Goal: Task Accomplishment & Management: Use online tool/utility

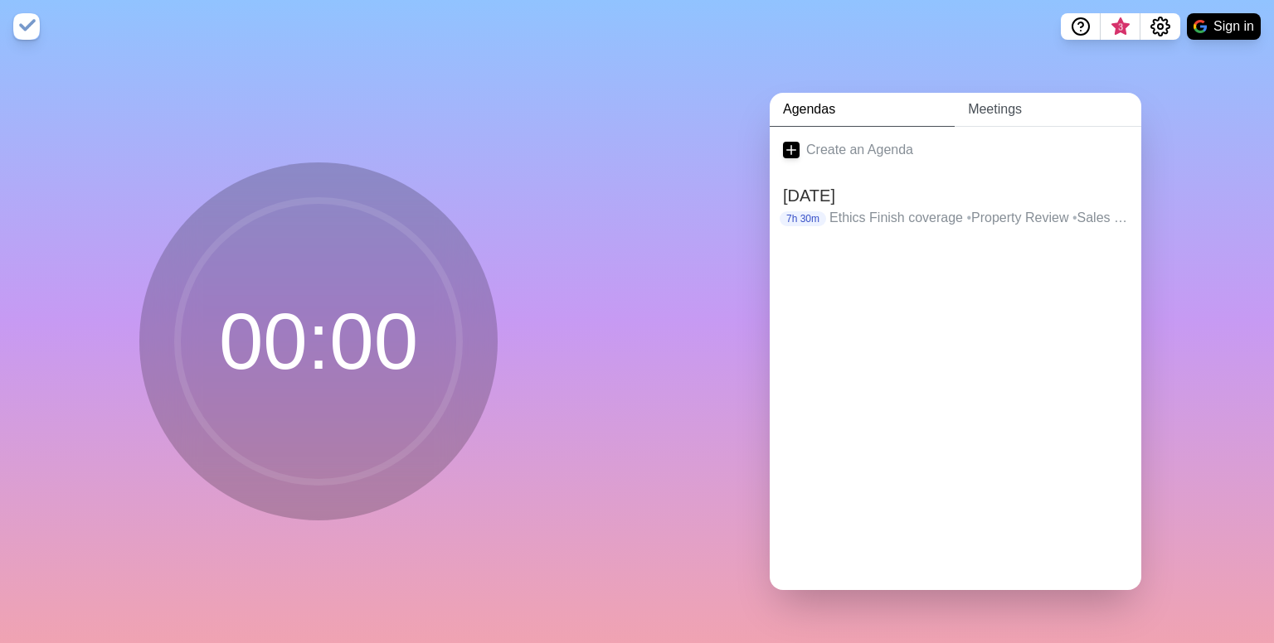
click at [954, 114] on link "Meetings" at bounding box center [1047, 110] width 187 height 34
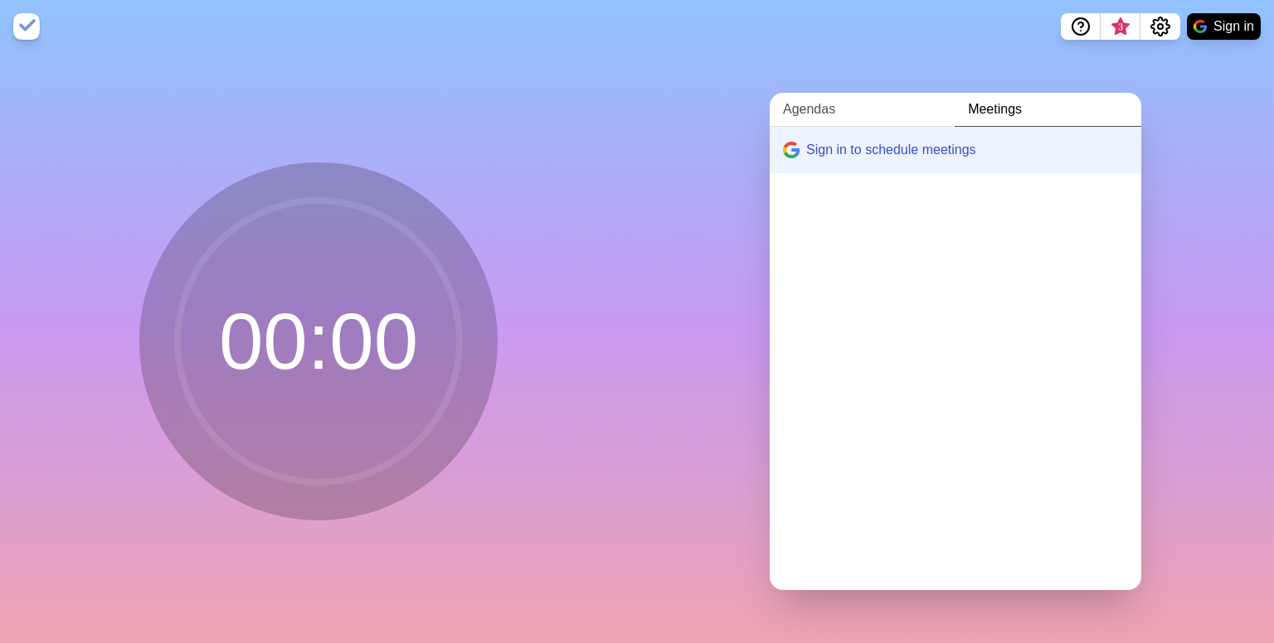
click at [864, 104] on link "Agendas" at bounding box center [861, 110] width 185 height 34
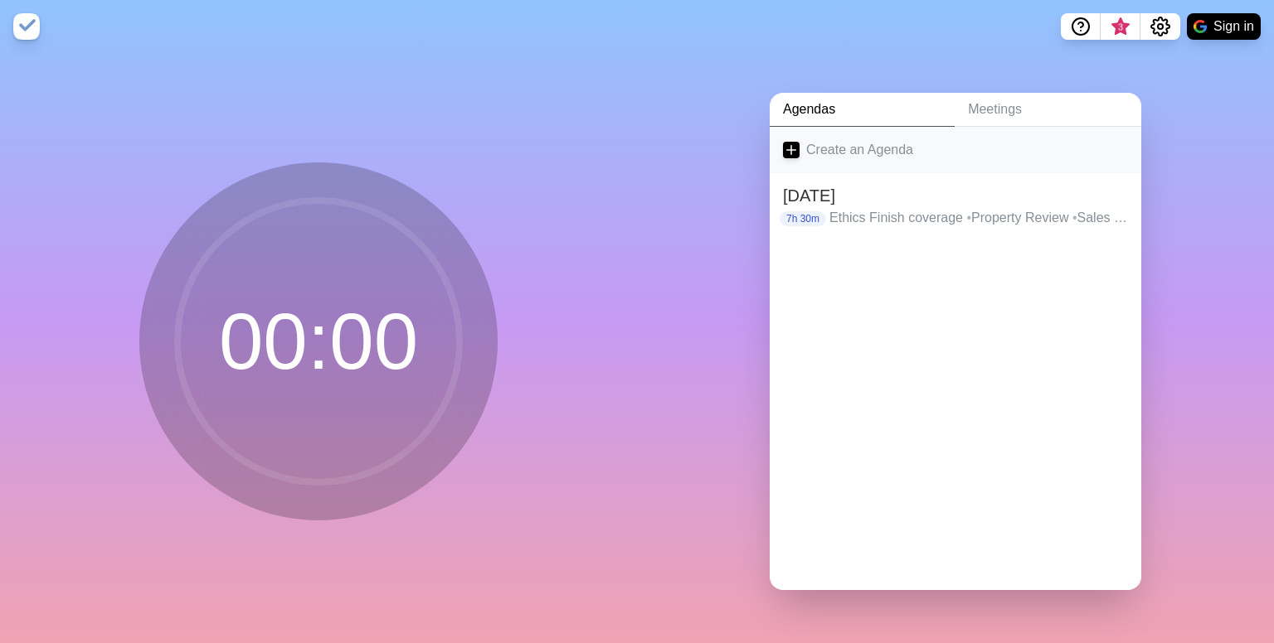
click at [783, 133] on link "Create an Agenda" at bounding box center [954, 150] width 371 height 46
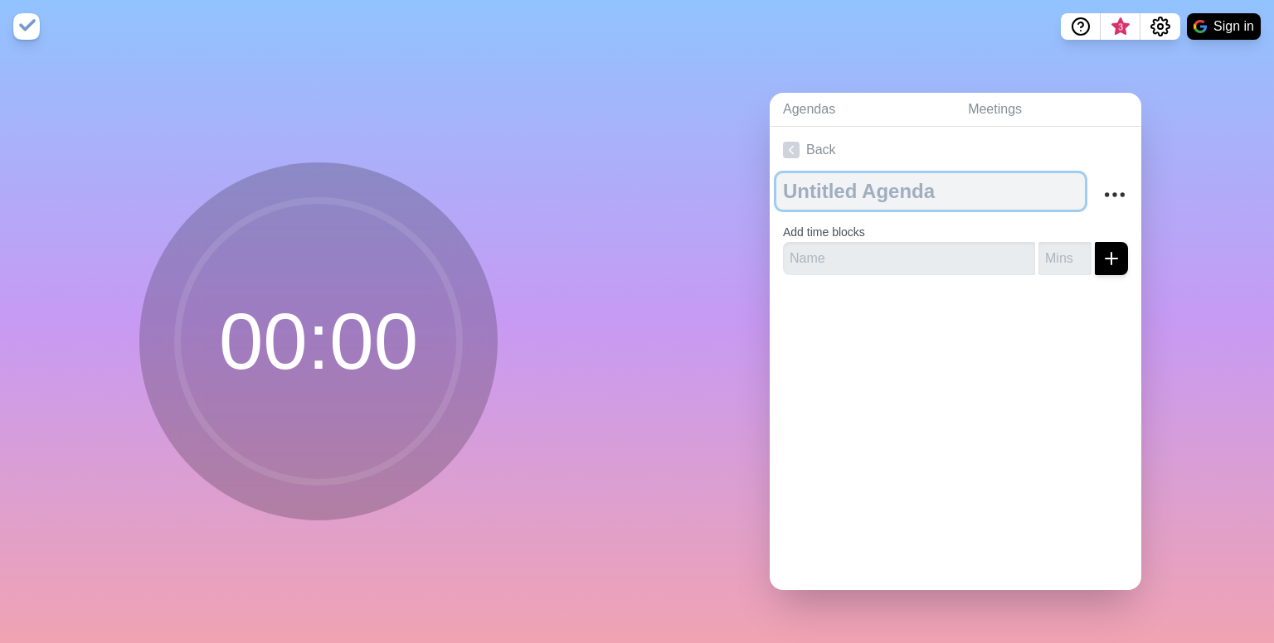
click at [850, 183] on textarea at bounding box center [930, 191] width 308 height 36
type textarea "[DATE]"
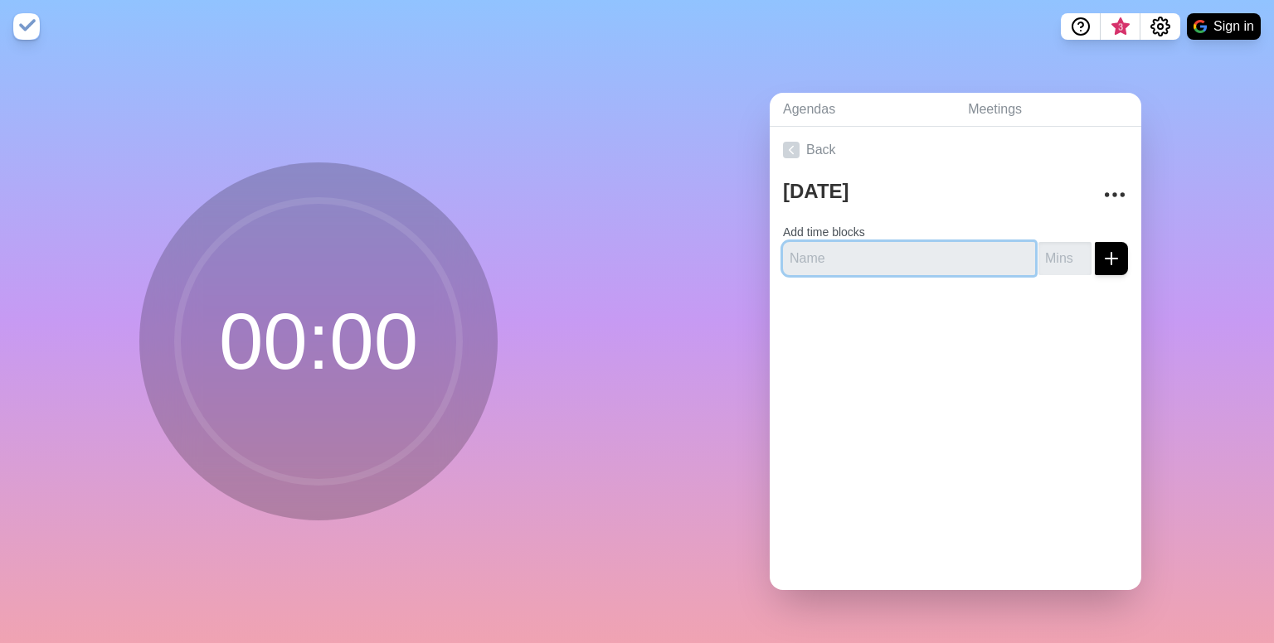
click at [899, 255] on input "text" at bounding box center [909, 258] width 252 height 33
type input "PROP CODAL CLUSTERING"
click at [1051, 253] on input "number" at bounding box center [1064, 258] width 53 height 33
type input "120"
click at [1103, 253] on button "submit" at bounding box center [1110, 258] width 33 height 33
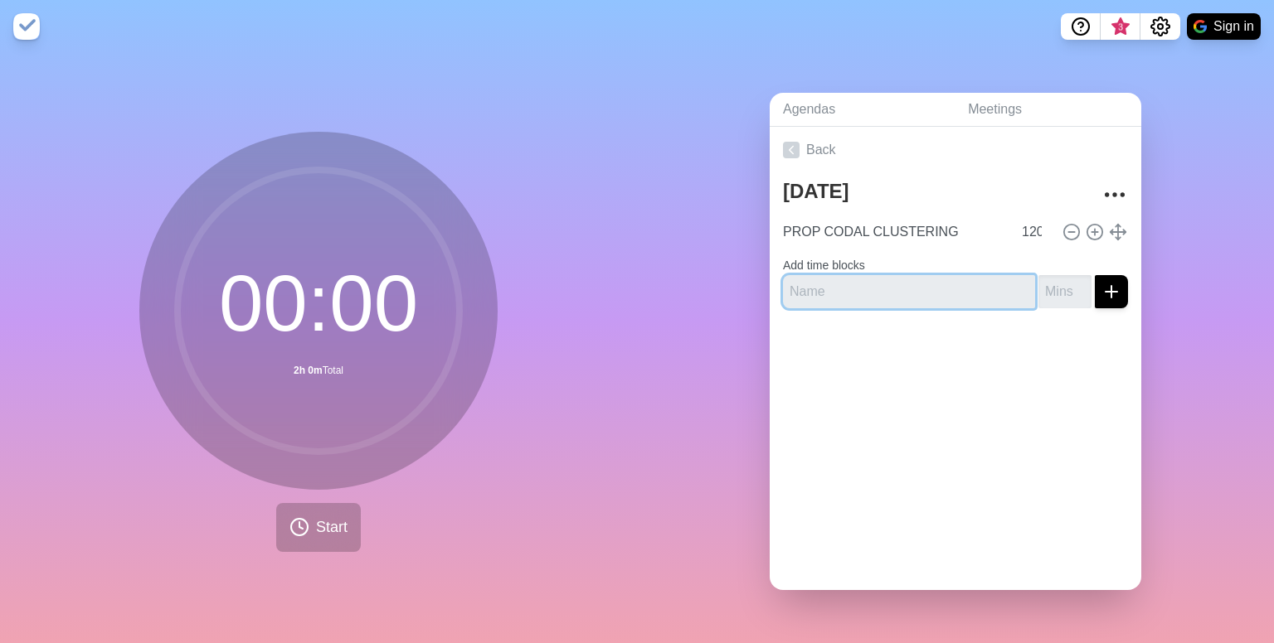
type input "e"
type input "ETHICS CODAL"
click at [1038, 278] on input "number" at bounding box center [1064, 291] width 53 height 33
type input "120"
click at [1101, 289] on icon "submit" at bounding box center [1111, 292] width 20 height 20
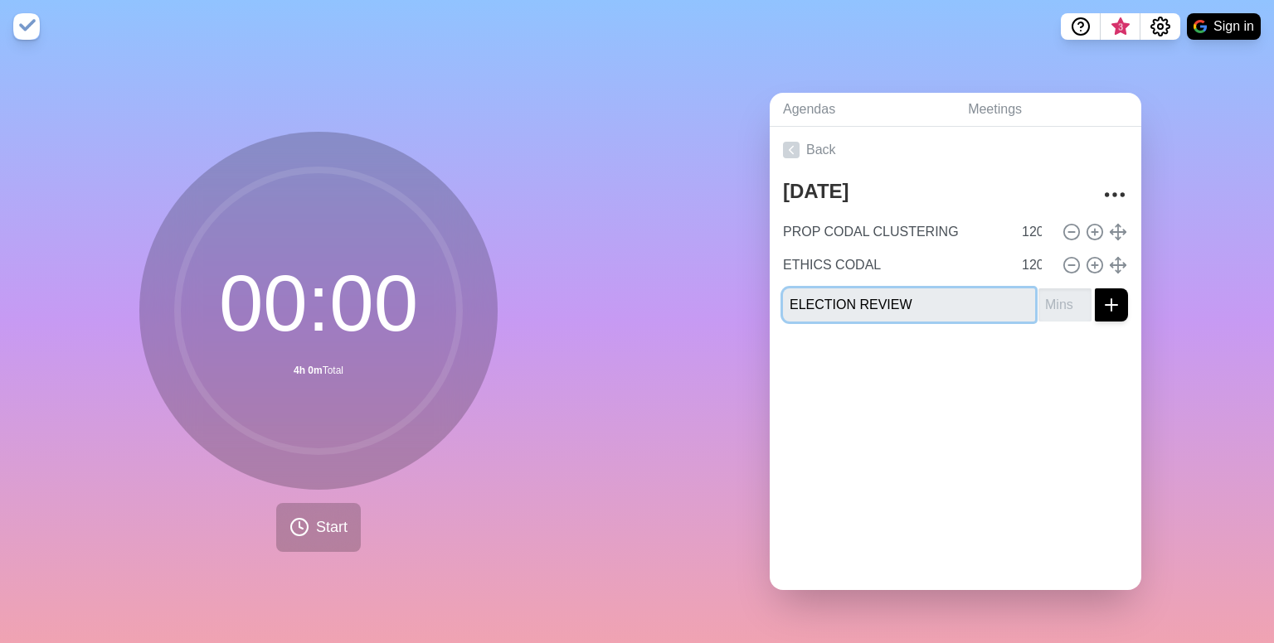
type input "ELECTION REVIEW"
click at [1055, 296] on input "number" at bounding box center [1064, 305] width 53 height 33
type input "120"
click at [1101, 300] on icon "submit" at bounding box center [1111, 305] width 20 height 20
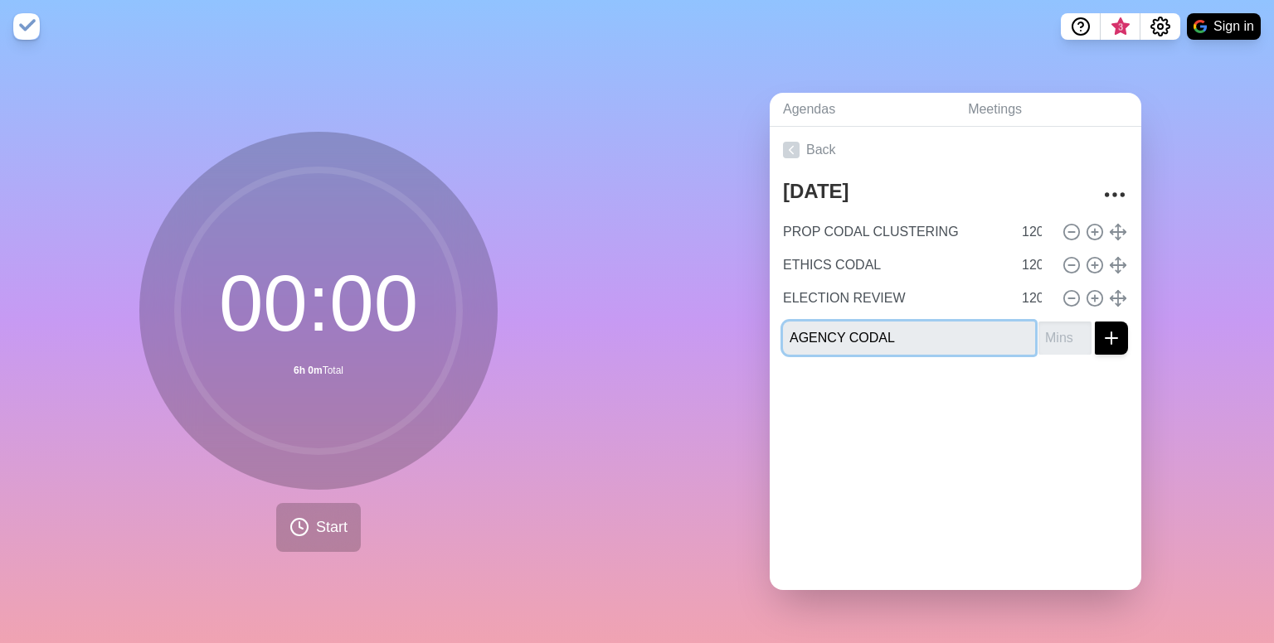
type input "AGENCY CODAL"
click at [1038, 327] on input "number" at bounding box center [1064, 338] width 53 height 33
type input "120"
click at [1111, 332] on line "submit" at bounding box center [1111, 338] width 0 height 12
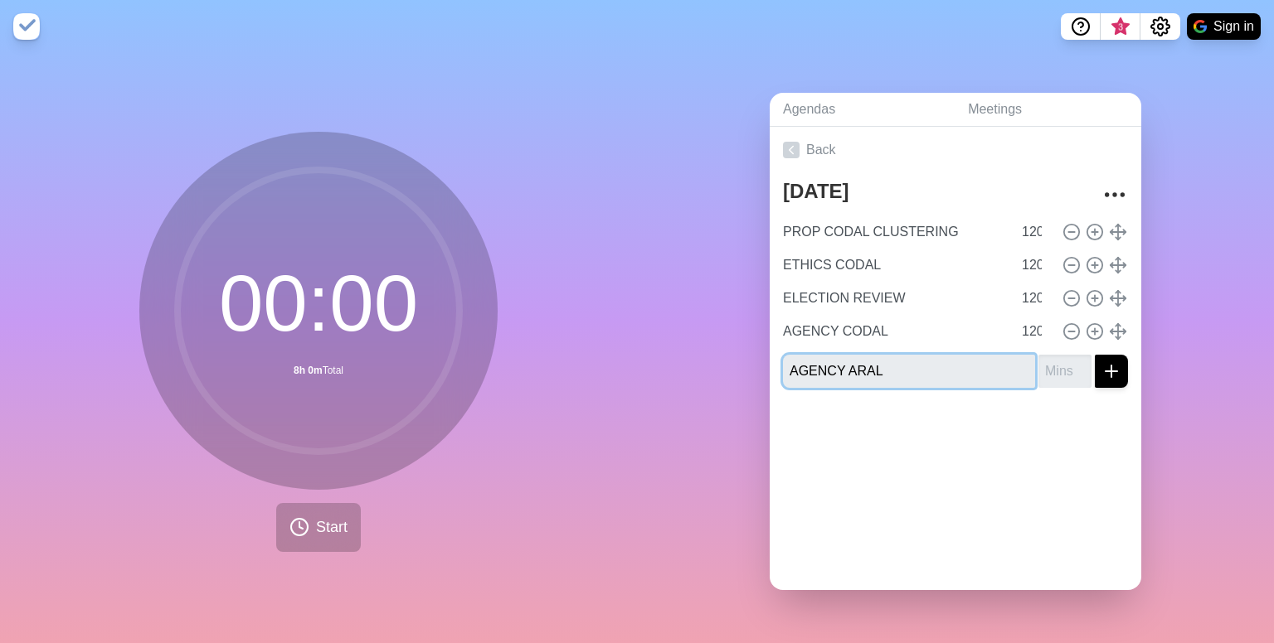
type input "AGENCY ARAL"
click at [1038, 368] on input "number" at bounding box center [1064, 371] width 53 height 33
type input "120"
click at [1101, 366] on icon "submit" at bounding box center [1111, 371] width 20 height 20
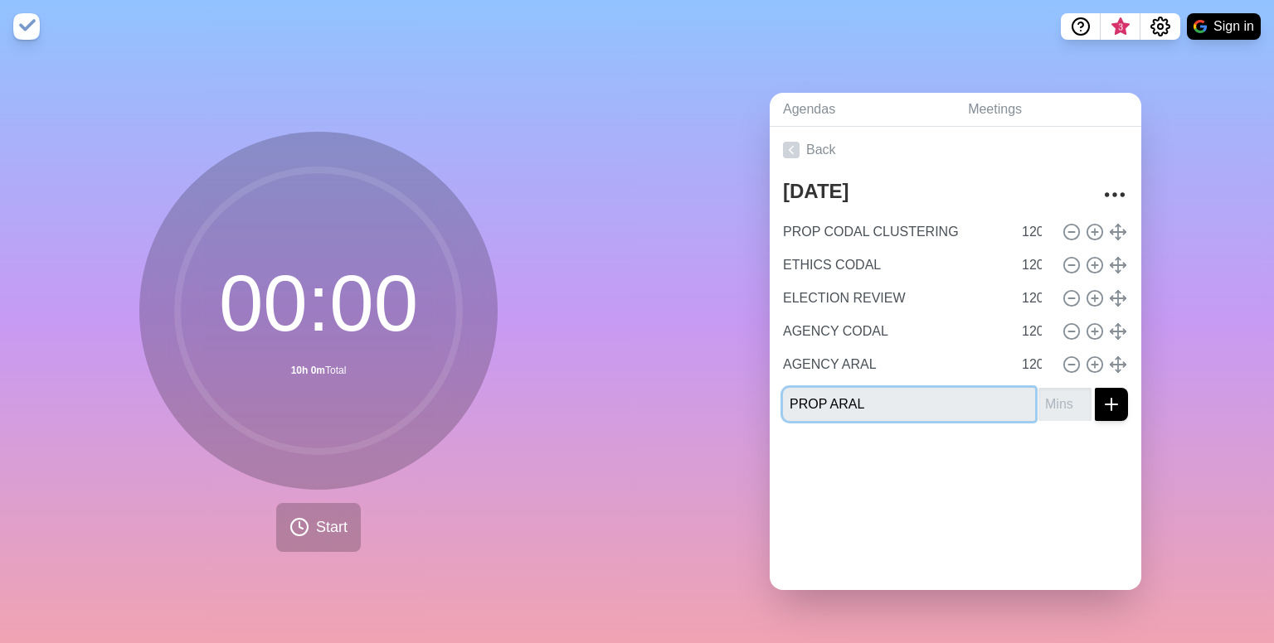
type input "PROP ARAL"
click at [1042, 402] on input "number" at bounding box center [1064, 404] width 53 height 33
type input "180"
click at [1015, 356] on input "120" at bounding box center [1035, 364] width 40 height 33
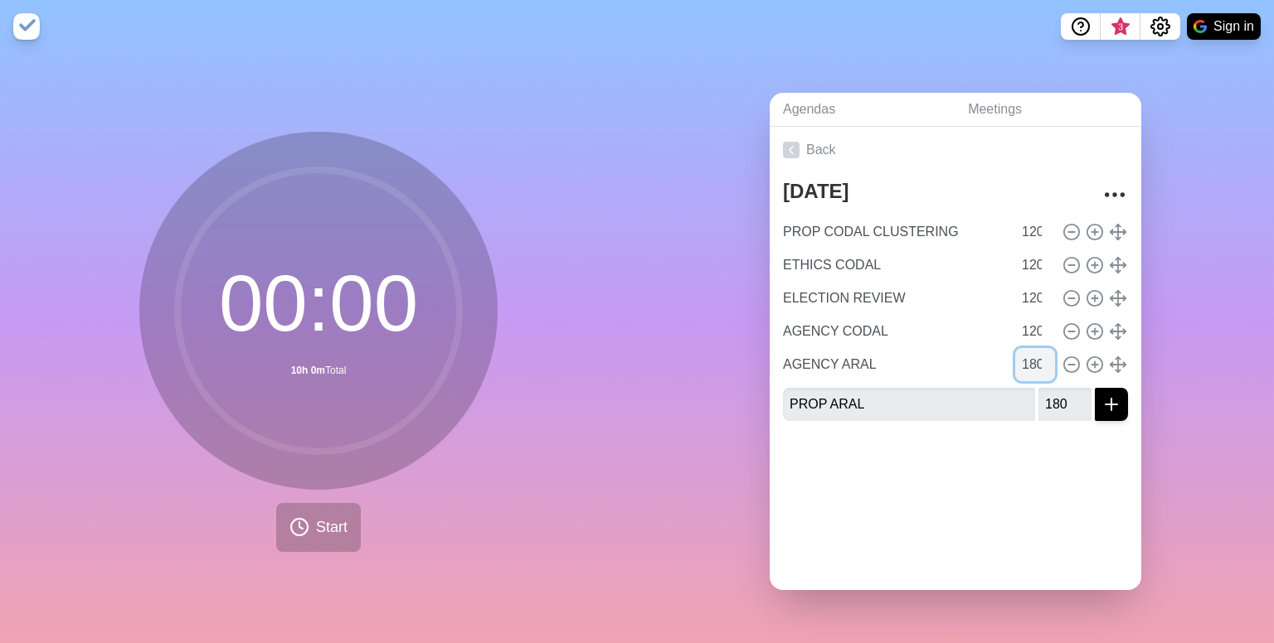
scroll to position [0, 1]
type input "180"
click at [1015, 356] on input "180" at bounding box center [1035, 364] width 40 height 33
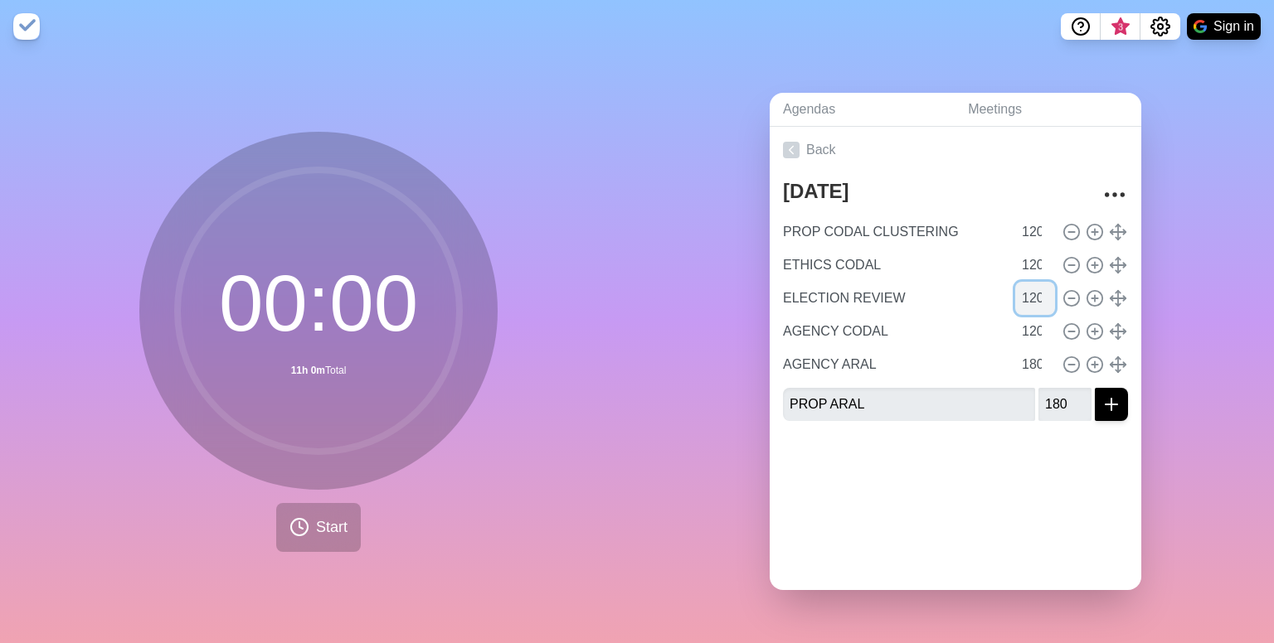
click at [1019, 289] on input "120" at bounding box center [1035, 298] width 40 height 33
type input "180"
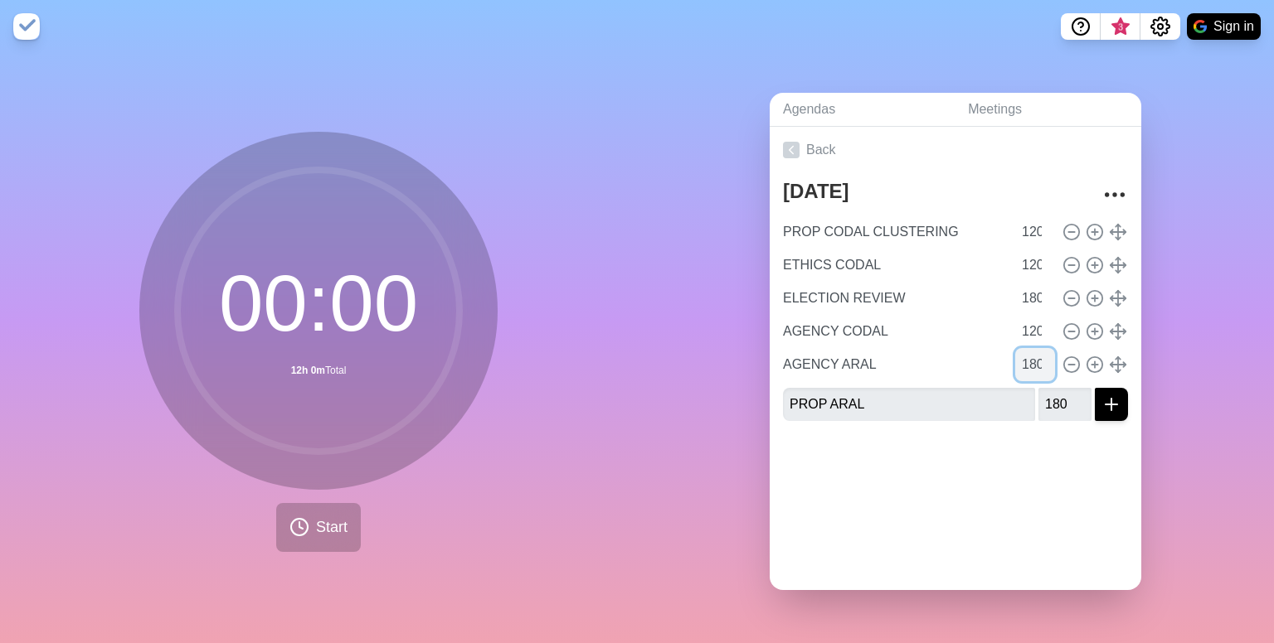
click at [1015, 354] on input "180" at bounding box center [1035, 364] width 40 height 33
type input "240"
click at [1038, 392] on input "180" at bounding box center [1064, 404] width 53 height 33
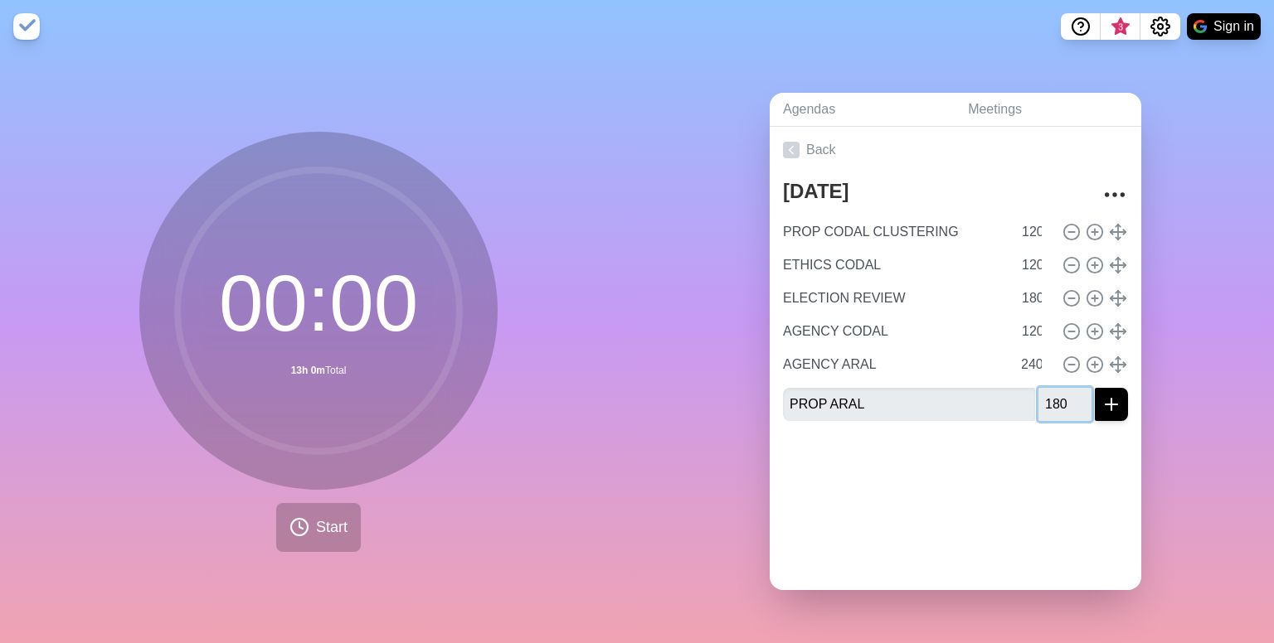
scroll to position [0, 0]
click at [1038, 392] on input "180" at bounding box center [1064, 404] width 53 height 33
type input "240"
